Goal: Information Seeking & Learning: Check status

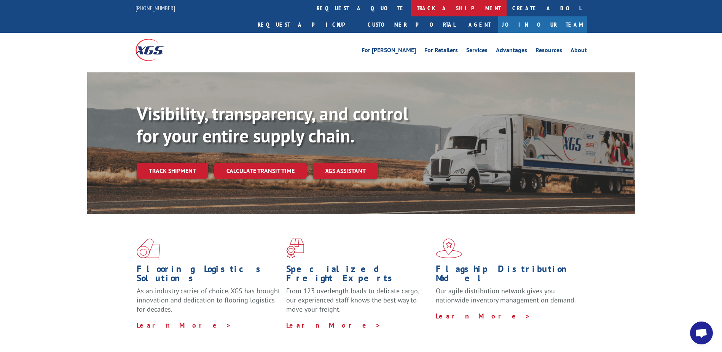
click at [411, 6] on link "track a shipment" at bounding box center [459, 8] width 96 height 16
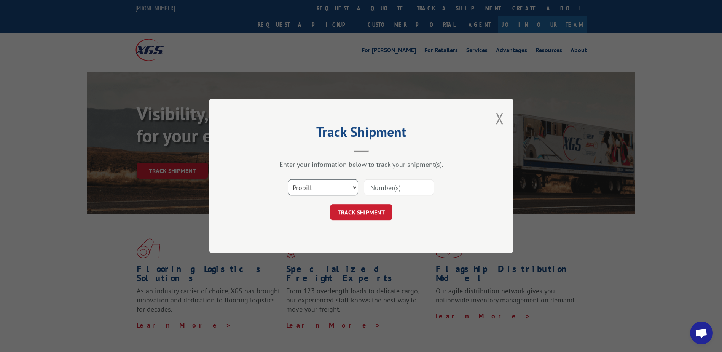
click at [354, 185] on select "Select category... Probill BOL PO" at bounding box center [323, 188] width 70 height 16
select select "bol"
click at [288, 180] on select "Select category... Probill BOL PO" at bounding box center [323, 188] width 70 height 16
click at [369, 189] on input at bounding box center [399, 188] width 70 height 16
paste input "3386757"
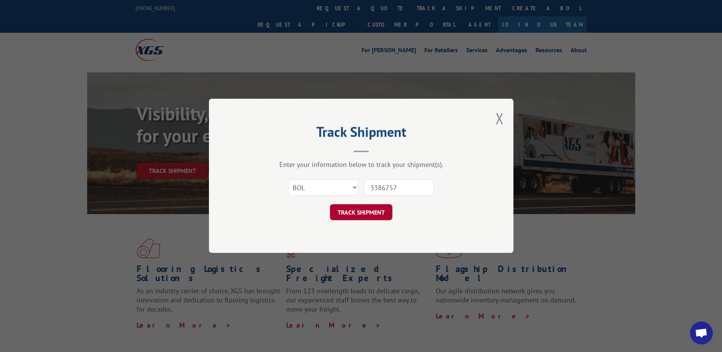
type input "3386757"
click at [360, 210] on button "TRACK SHIPMENT" at bounding box center [361, 212] width 62 height 16
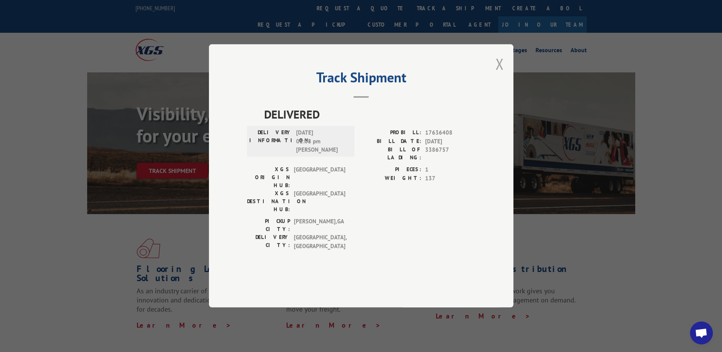
click at [498, 74] on button "Close modal" at bounding box center [500, 64] width 8 height 20
